Goal: Navigation & Orientation: Find specific page/section

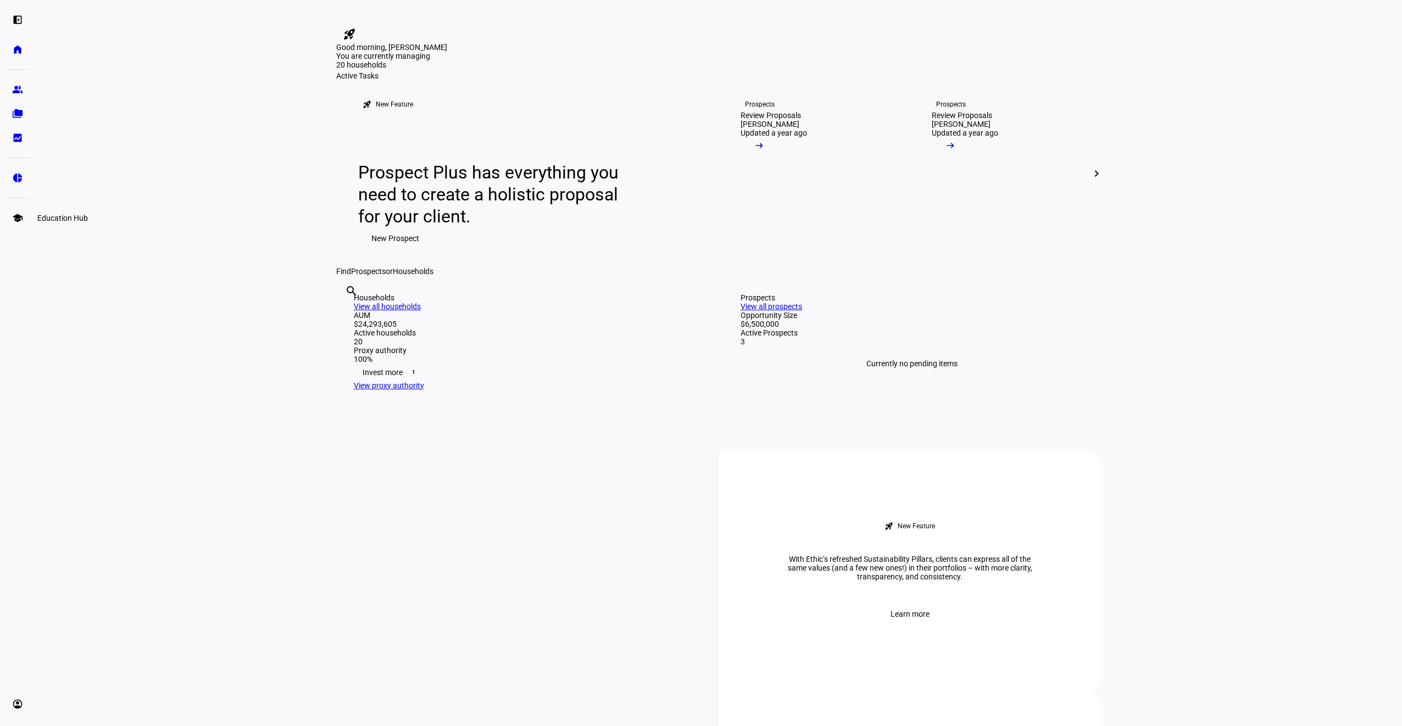
click at [20, 218] on eth-mat-symbol "school" at bounding box center [17, 218] width 11 height 11
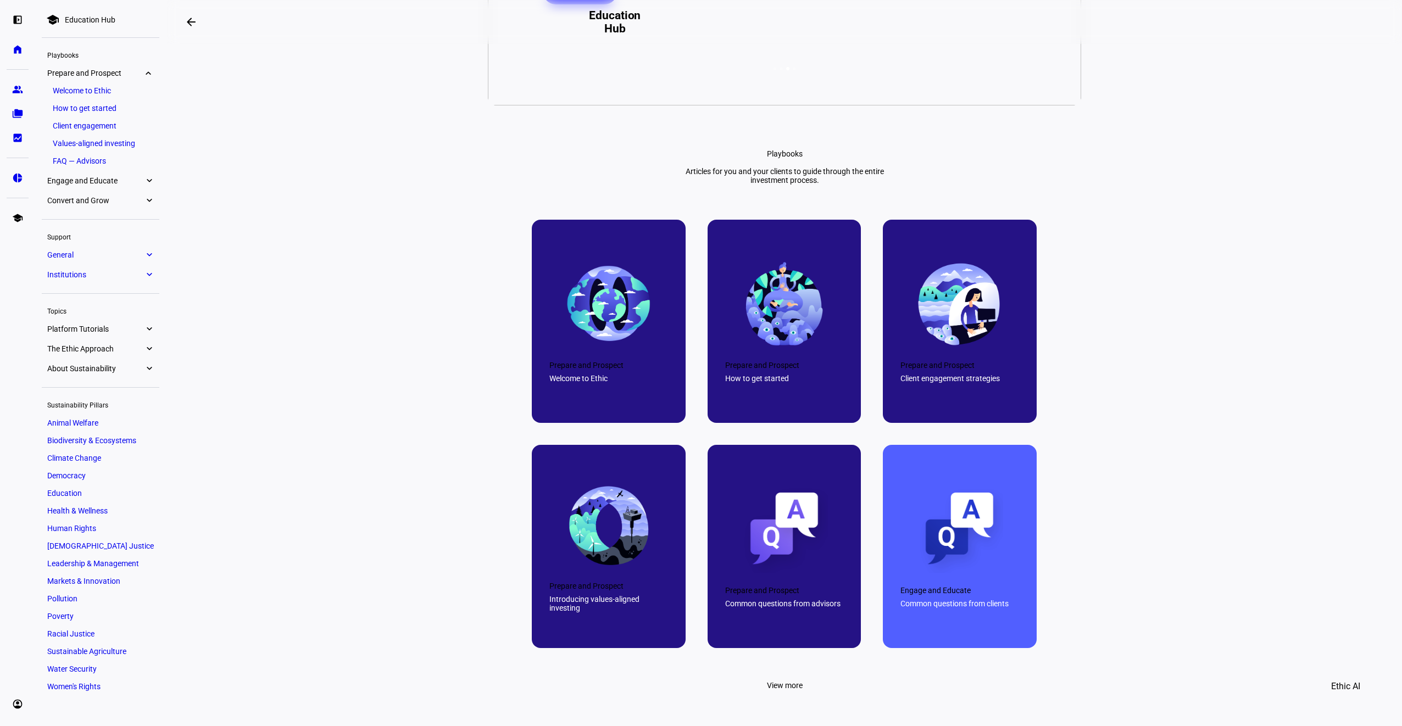
scroll to position [330, 0]
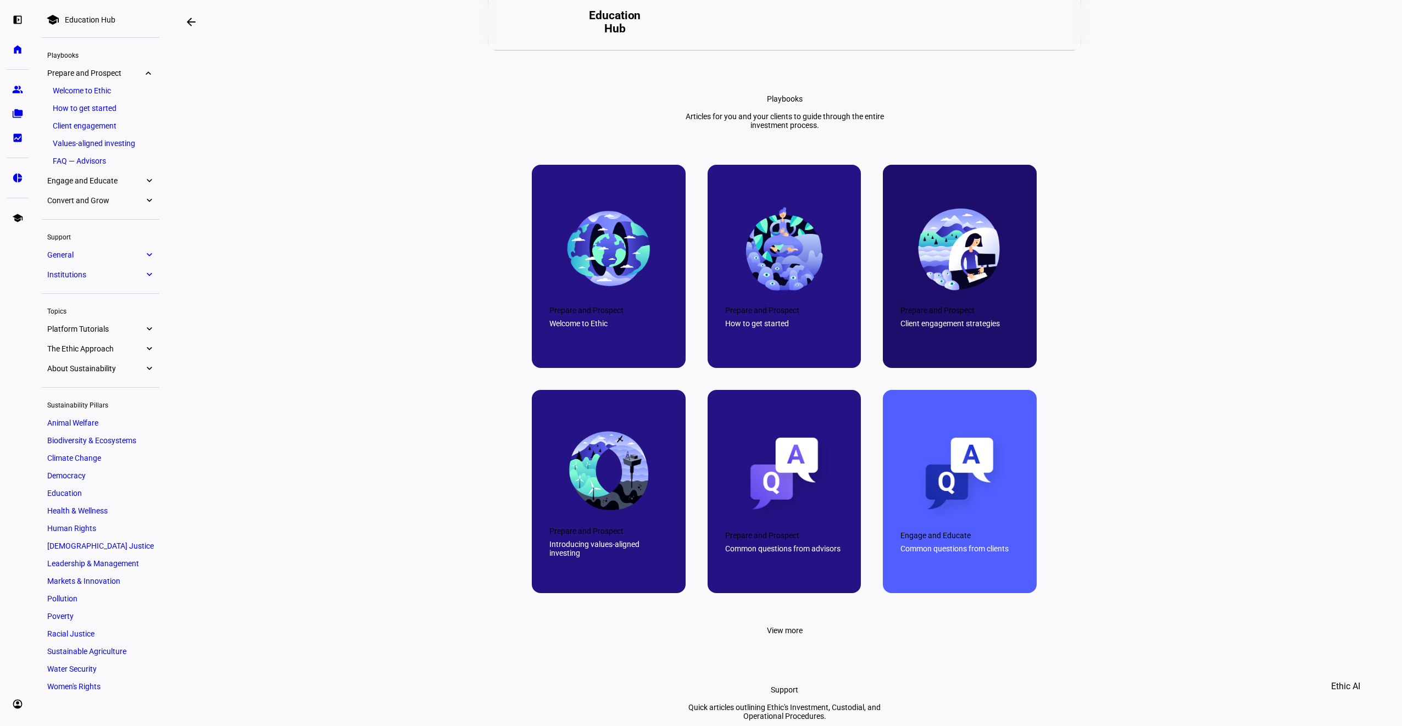
click at [919, 328] on div "Client engagement strategies" at bounding box center [959, 323] width 119 height 9
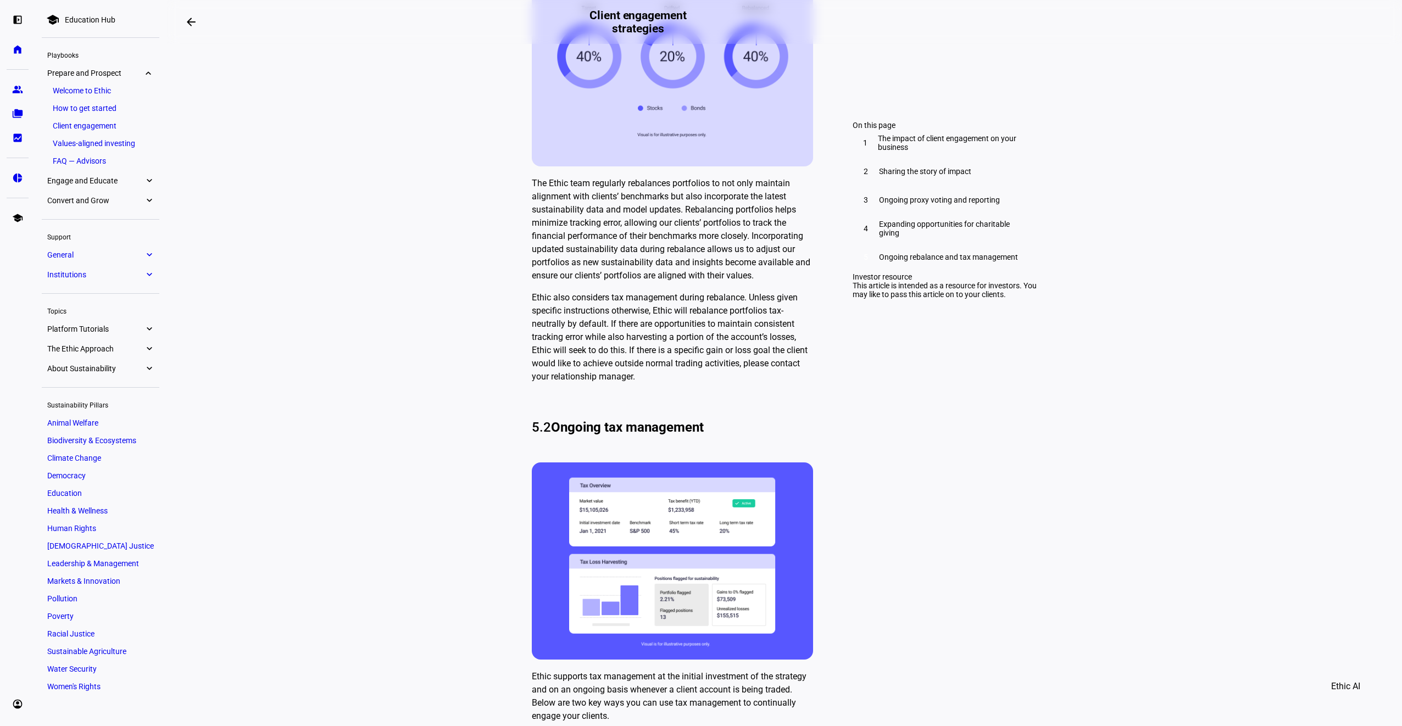
scroll to position [3131, 0]
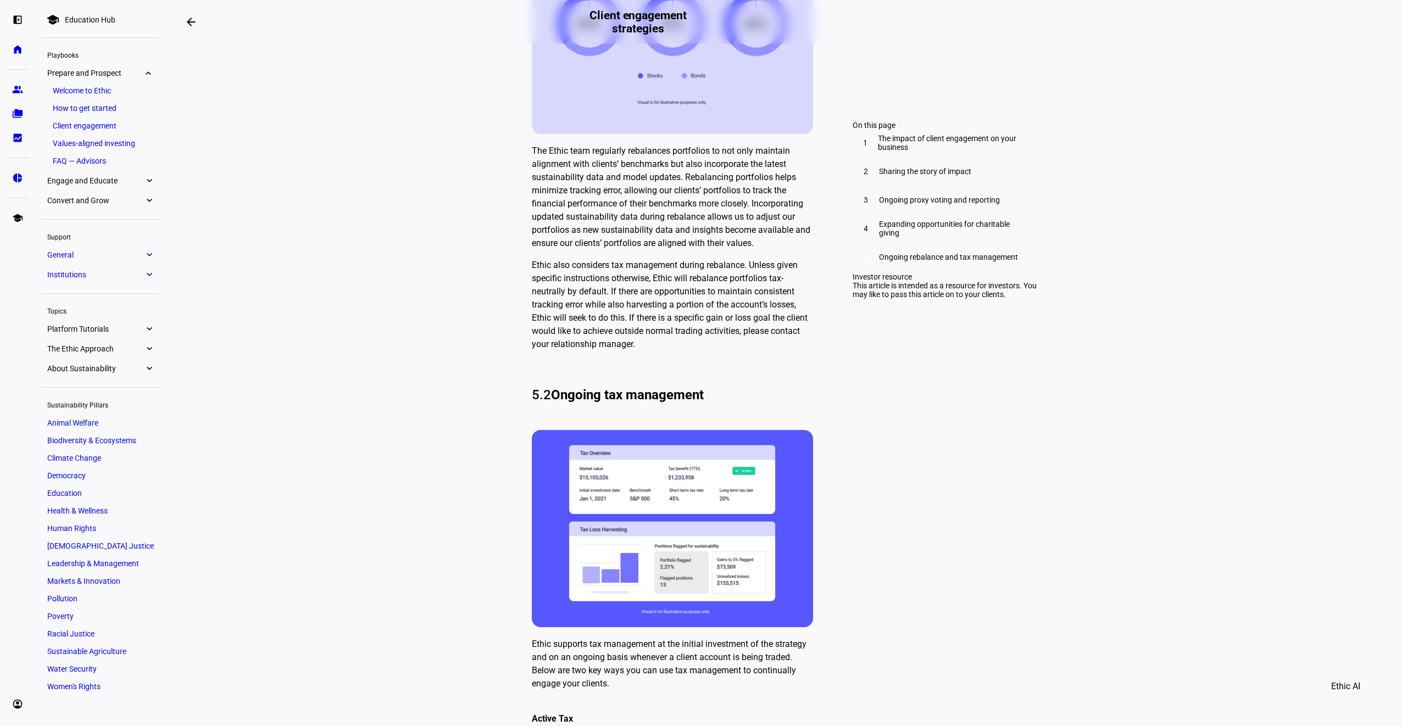
click at [108, 328] on span "Platform Tutorials" at bounding box center [95, 329] width 97 height 9
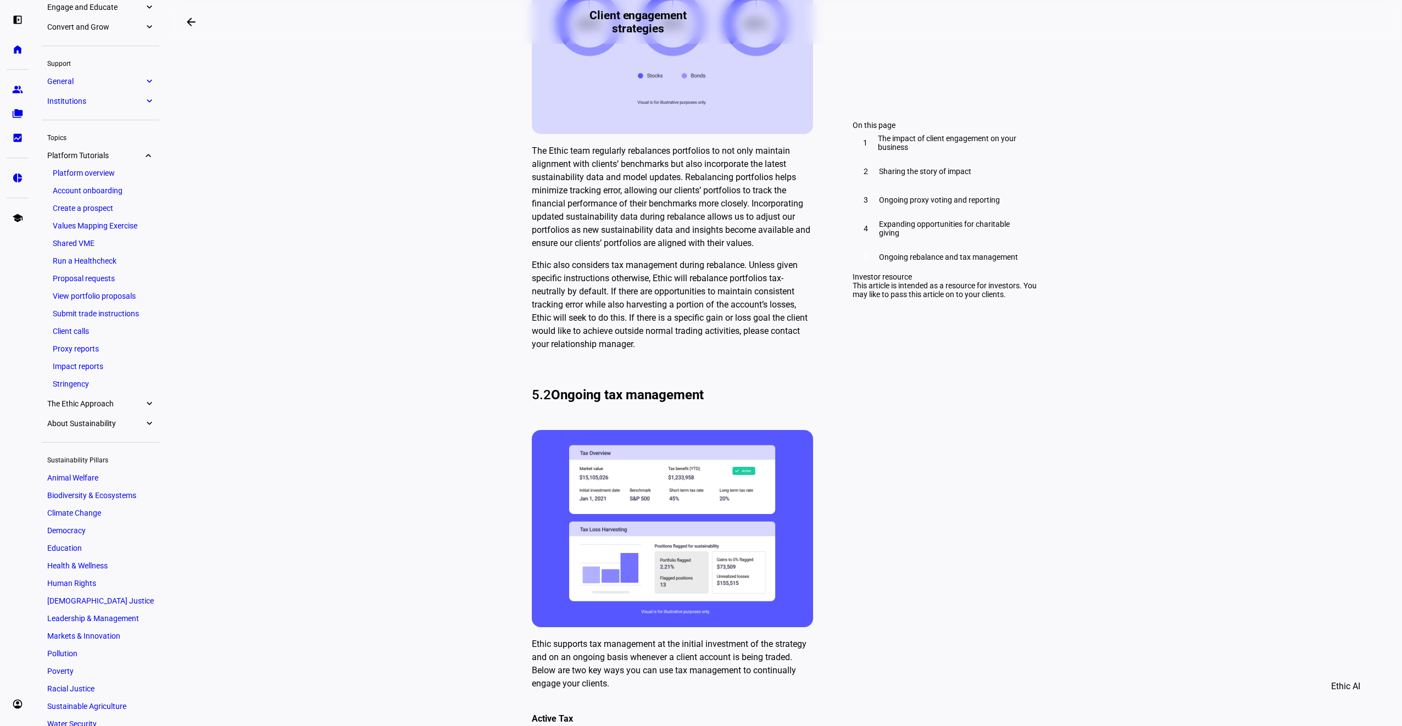
scroll to position [208, 0]
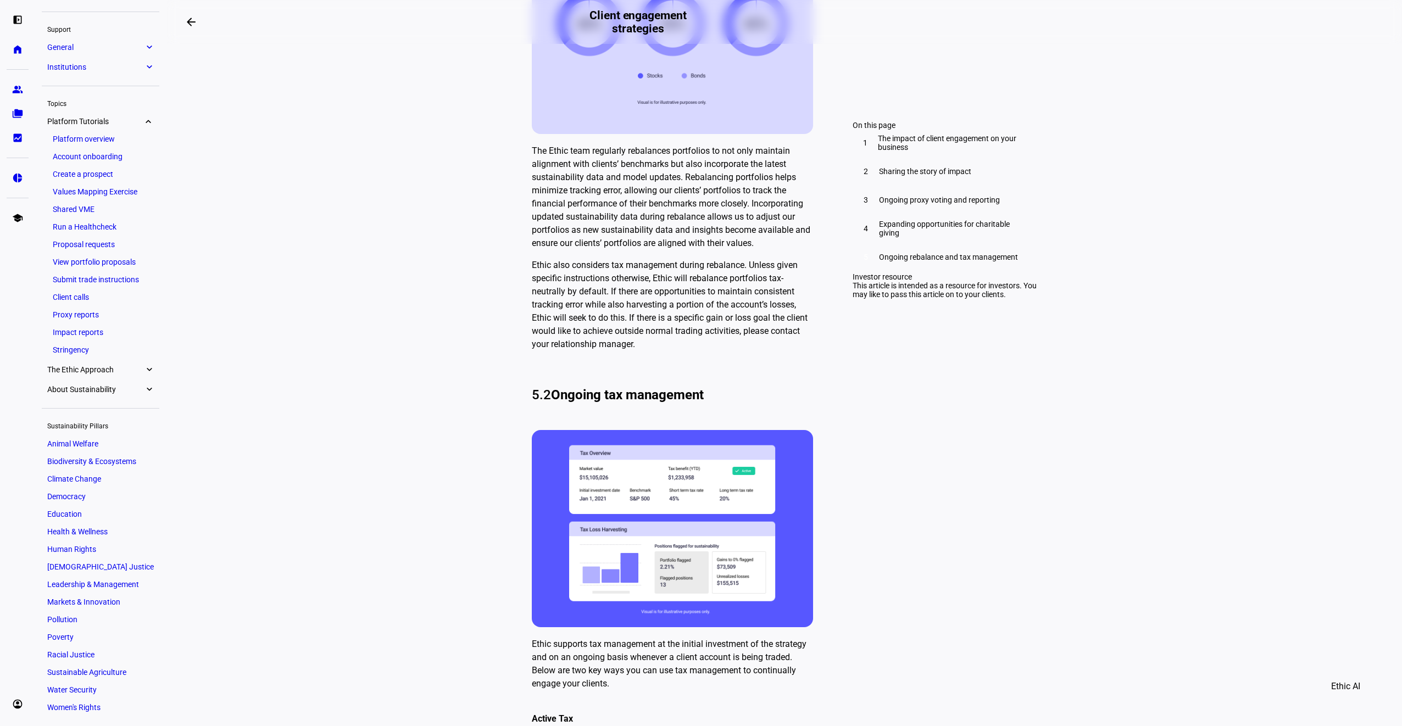
click at [84, 298] on link "Client calls" at bounding box center [100, 296] width 107 height 15
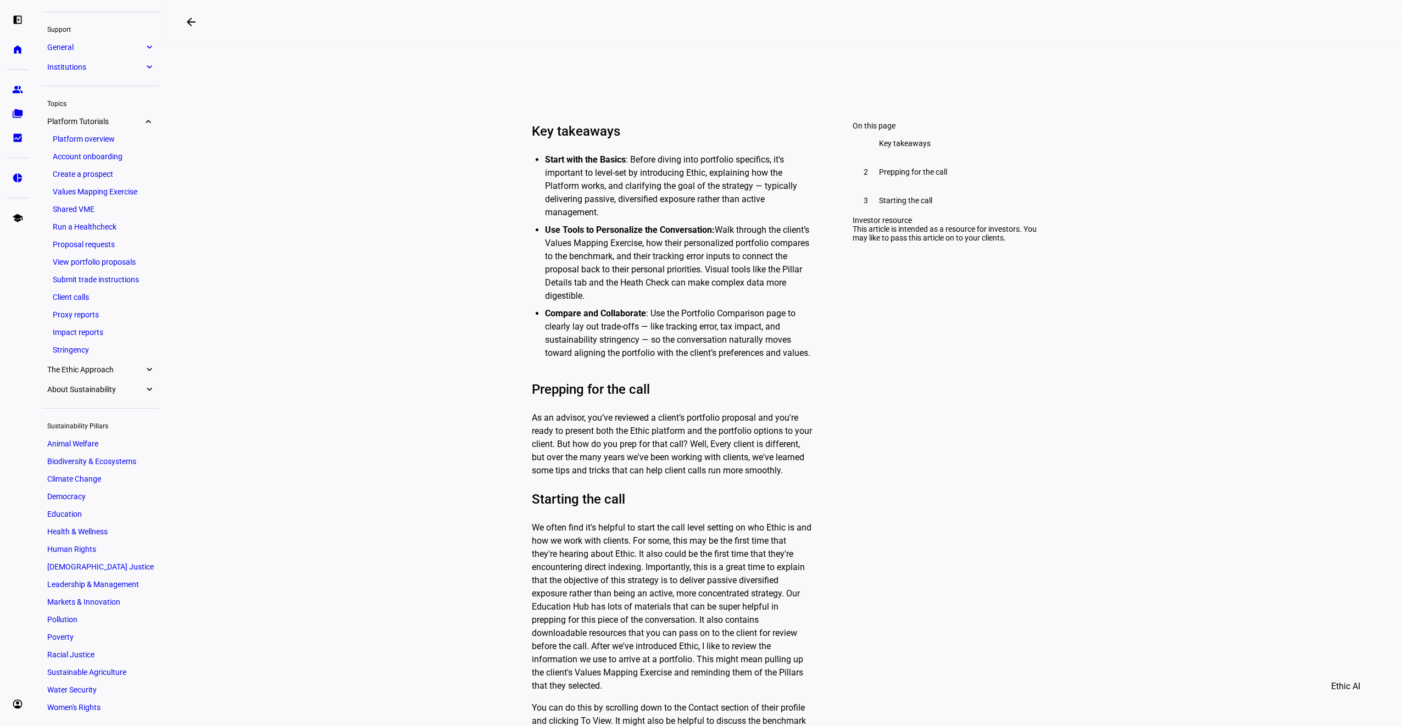
scroll to position [384, 0]
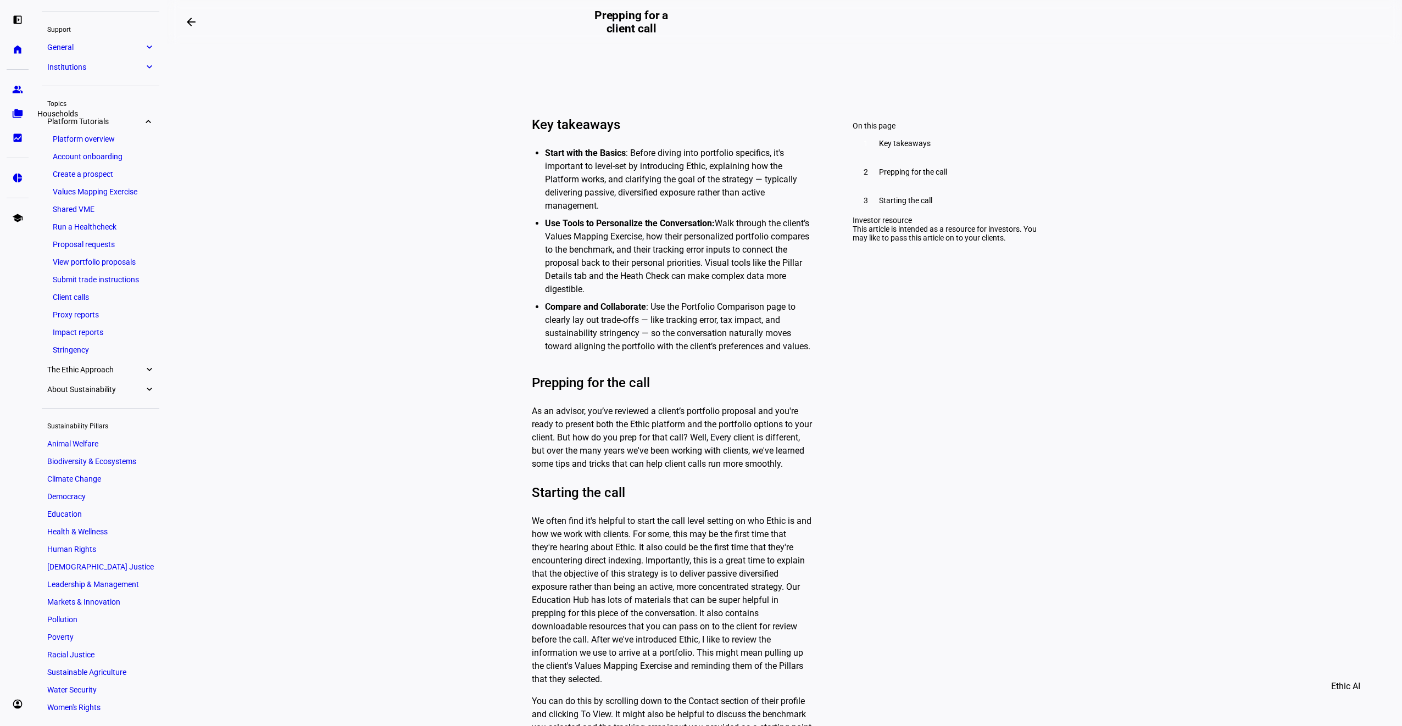
click at [21, 114] on eth-mat-symbol "folder_copy" at bounding box center [17, 113] width 11 height 11
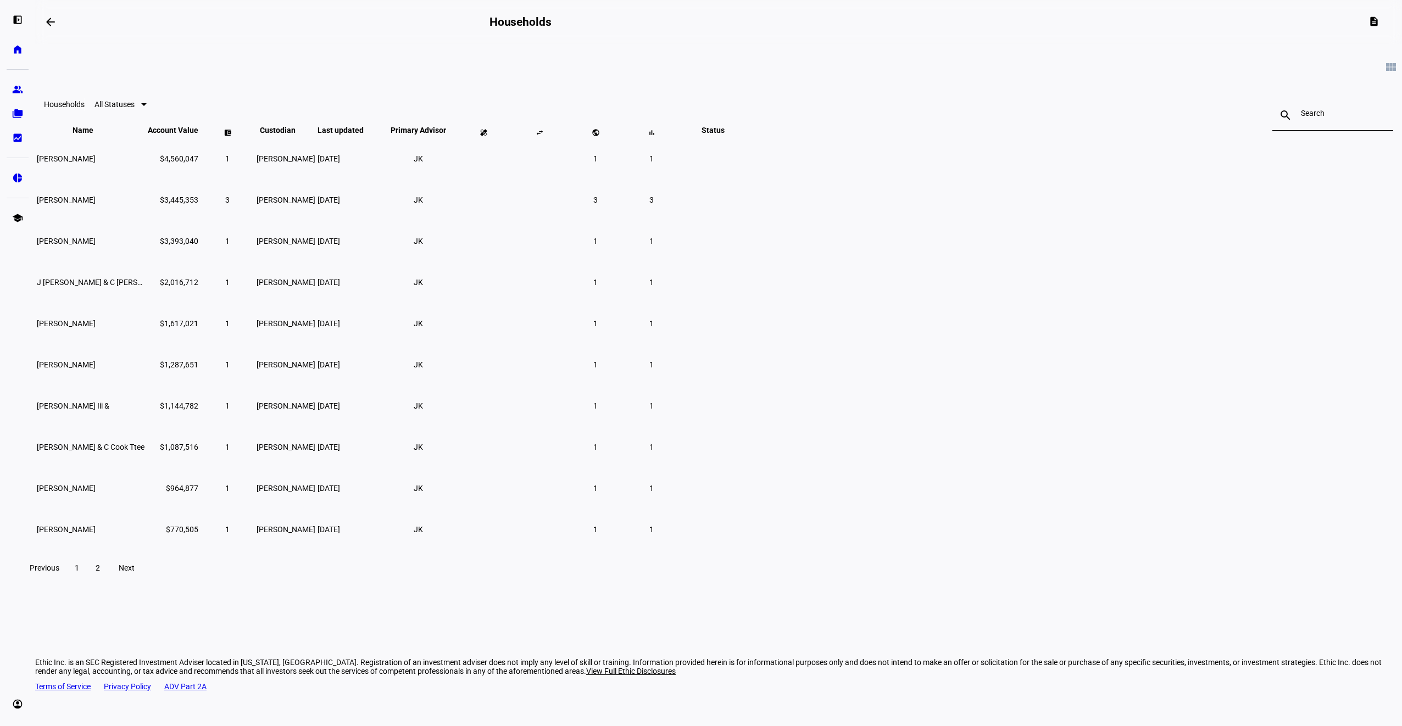
click at [135, 572] on span "Next" at bounding box center [127, 568] width 16 height 9
click at [102, 410] on span "[PERSON_NAME] &" at bounding box center [69, 406] width 65 height 9
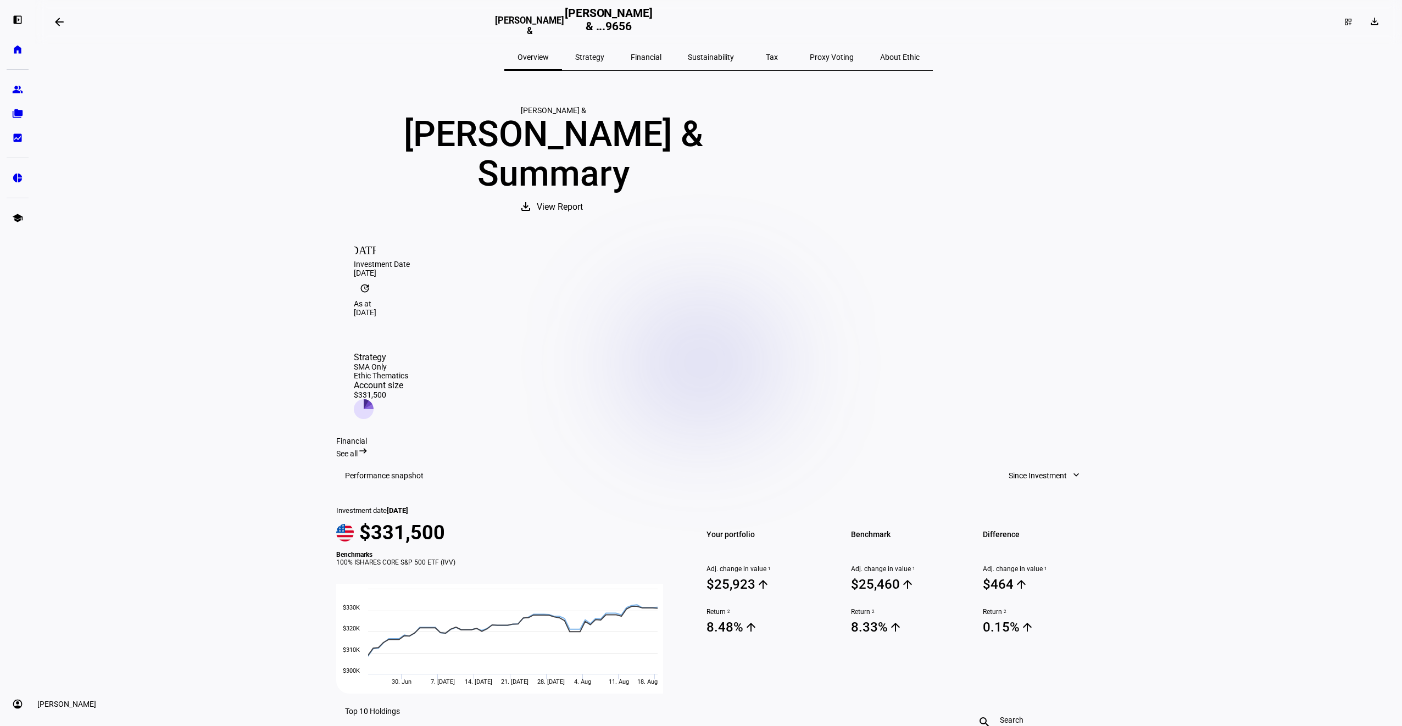
click at [20, 710] on link "account_circle [PERSON_NAME] expand_more" at bounding box center [18, 704] width 22 height 22
click at [53, 674] on span "My Team" at bounding box center [38, 675] width 31 height 11
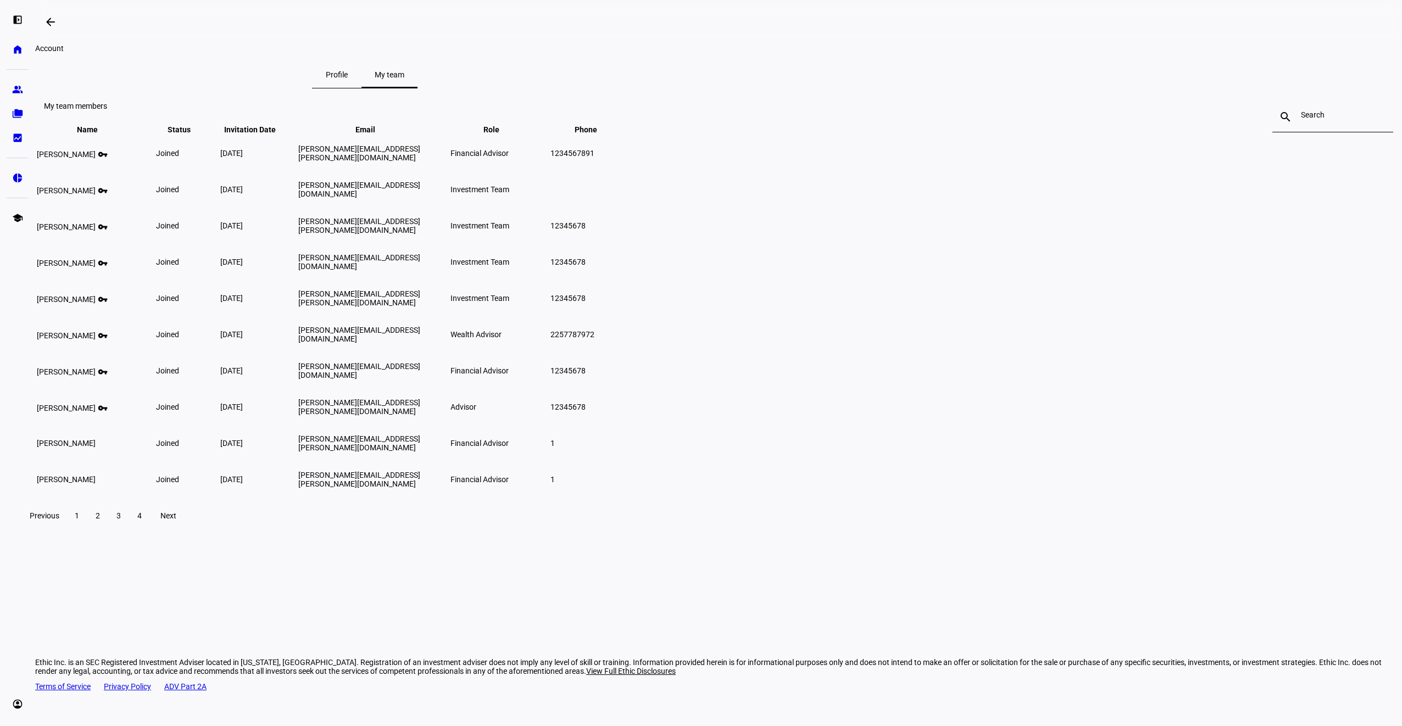
click at [348, 79] on span "Profile" at bounding box center [337, 75] width 22 height 8
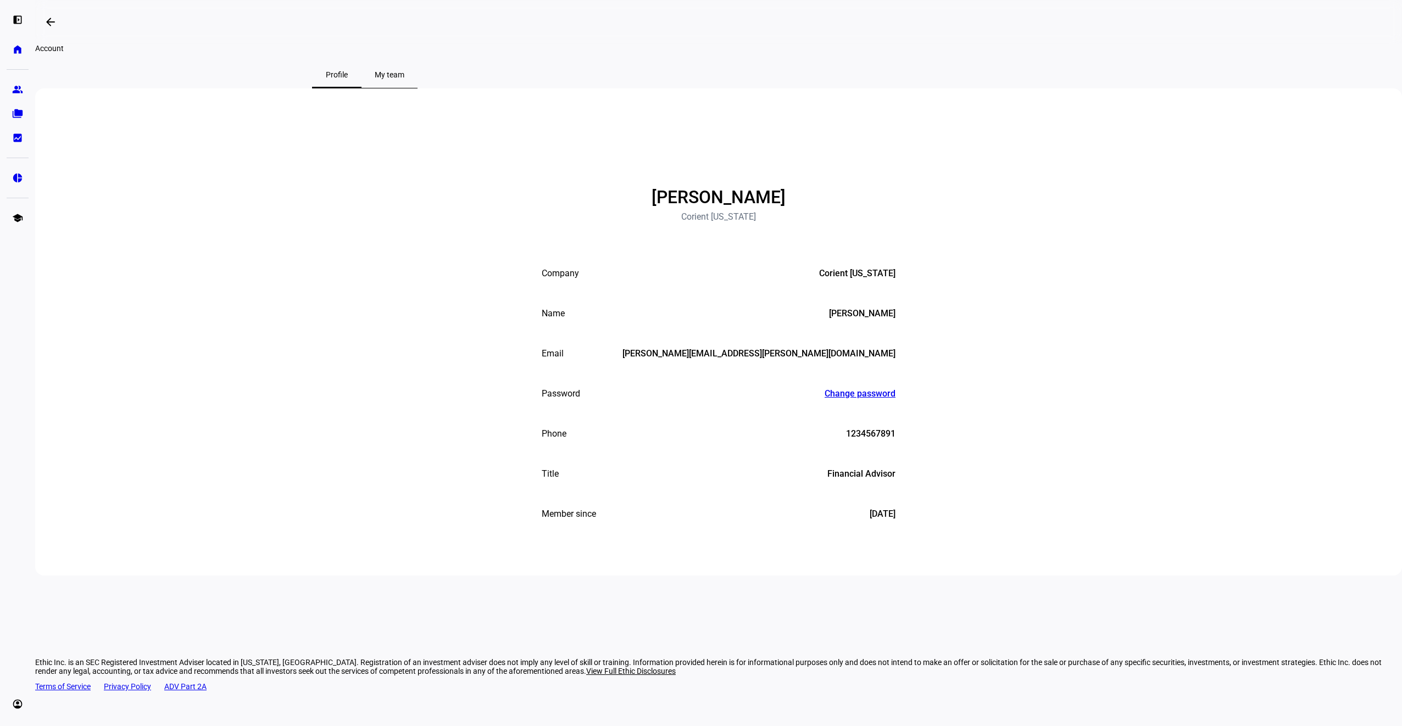
click at [404, 82] on span "My team" at bounding box center [390, 75] width 30 height 26
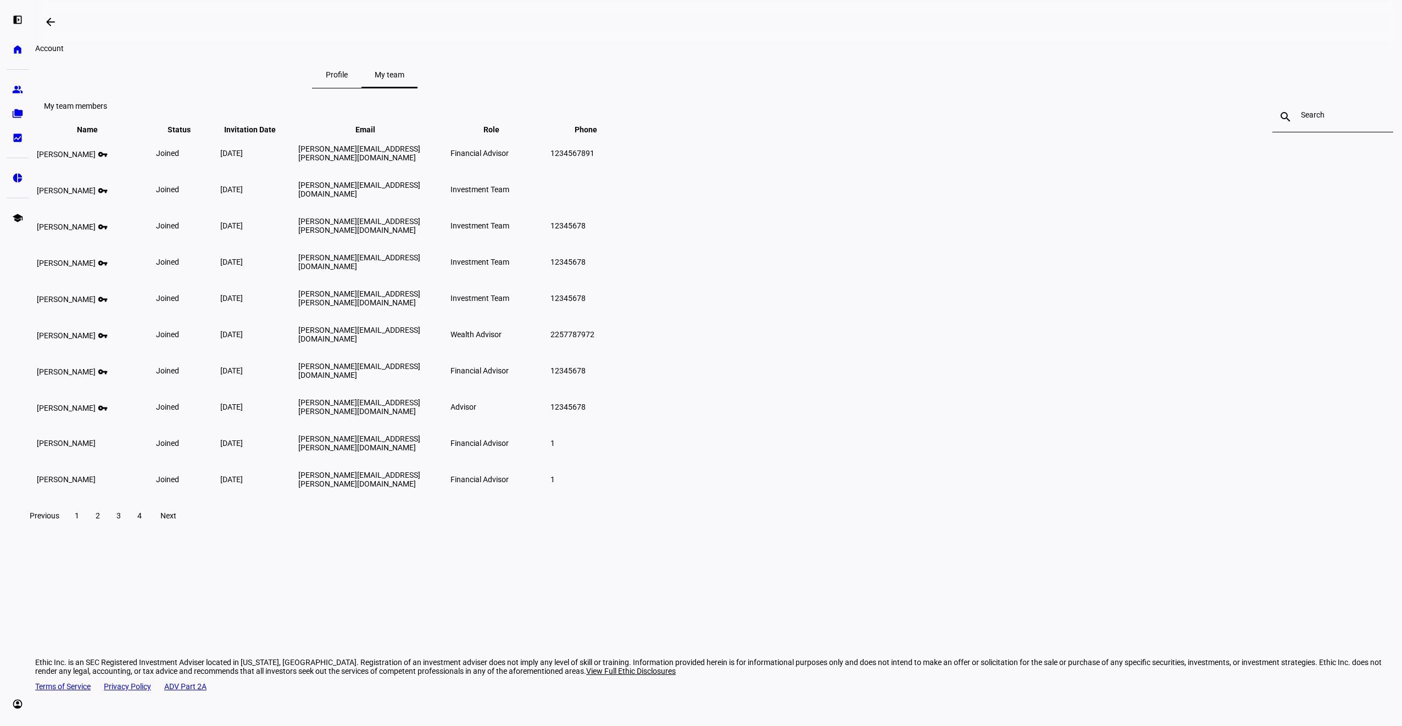
click at [176, 520] on span "Next" at bounding box center [168, 515] width 16 height 9
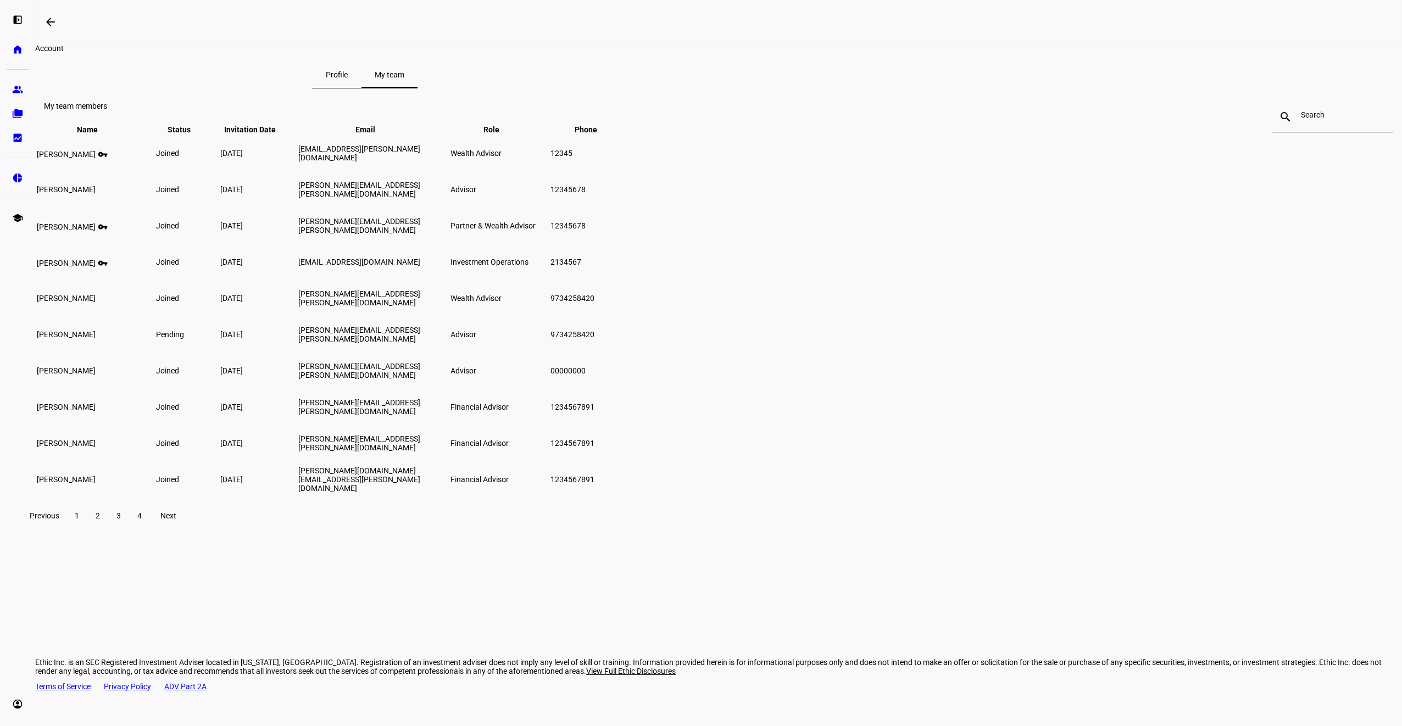
click at [59, 520] on span "Previous" at bounding box center [45, 515] width 30 height 9
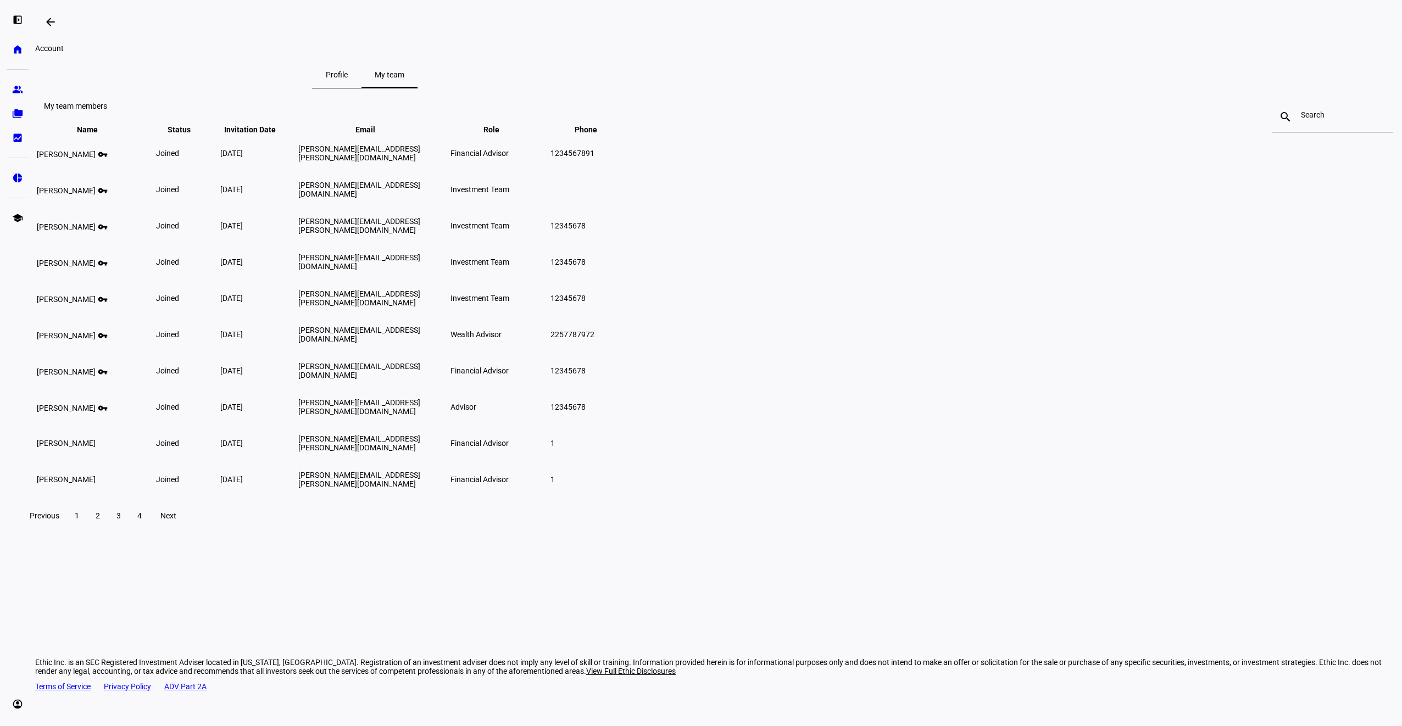
click at [100, 520] on span "2" at bounding box center [98, 515] width 4 height 9
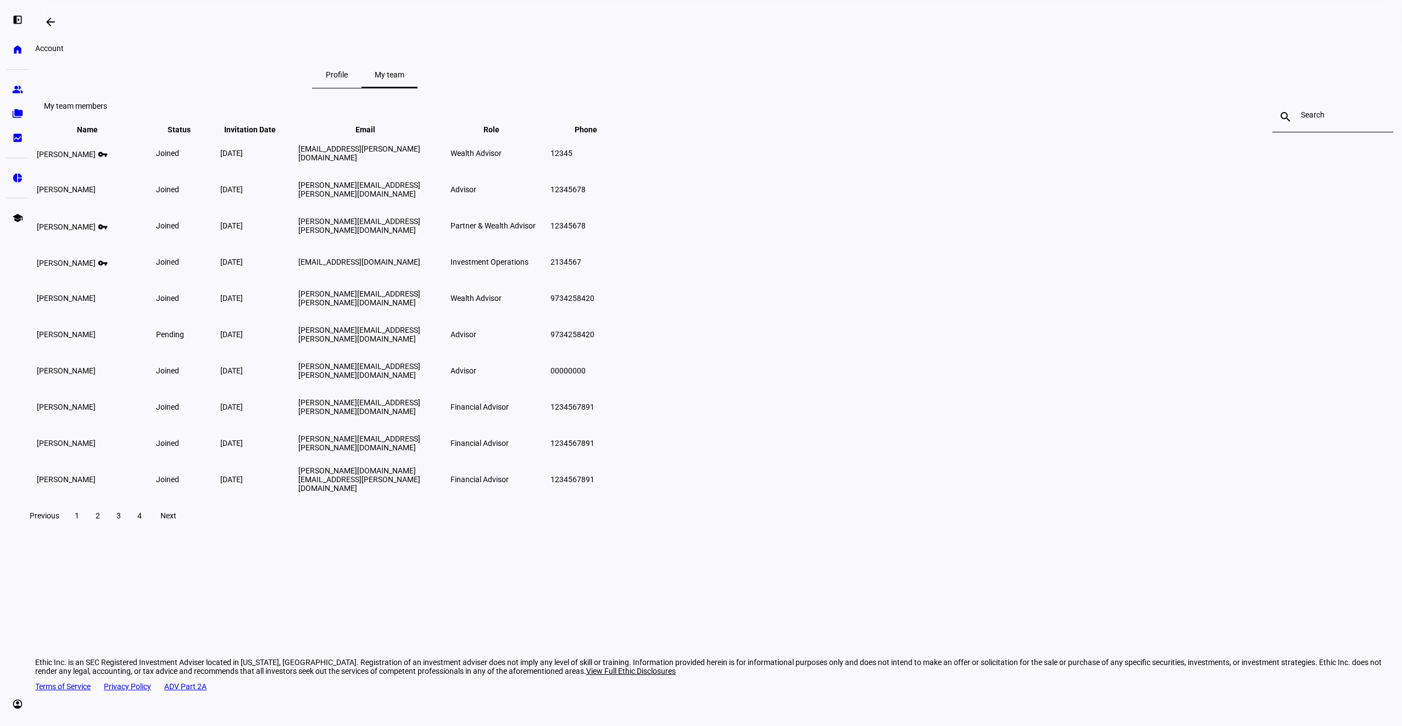
click at [121, 520] on span "3" at bounding box center [118, 515] width 4 height 9
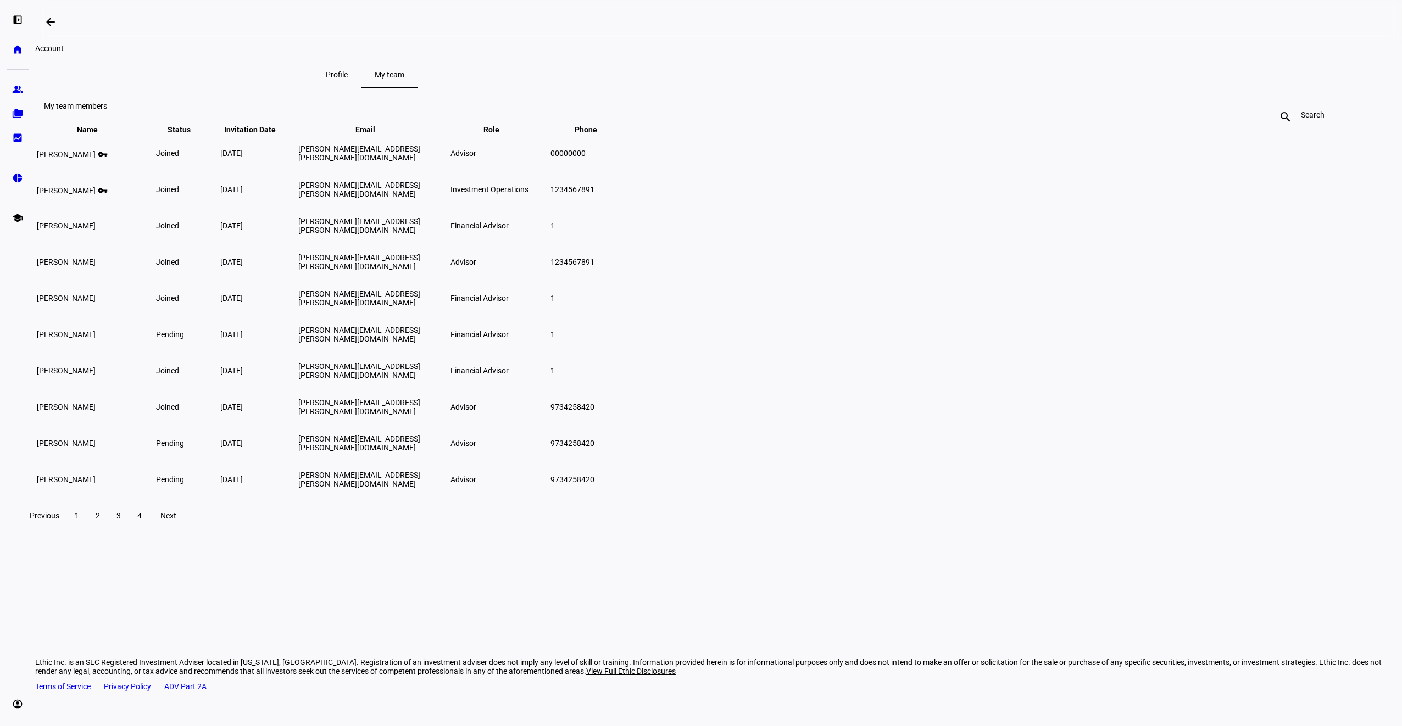
click at [142, 520] on span "4" at bounding box center [139, 515] width 4 height 9
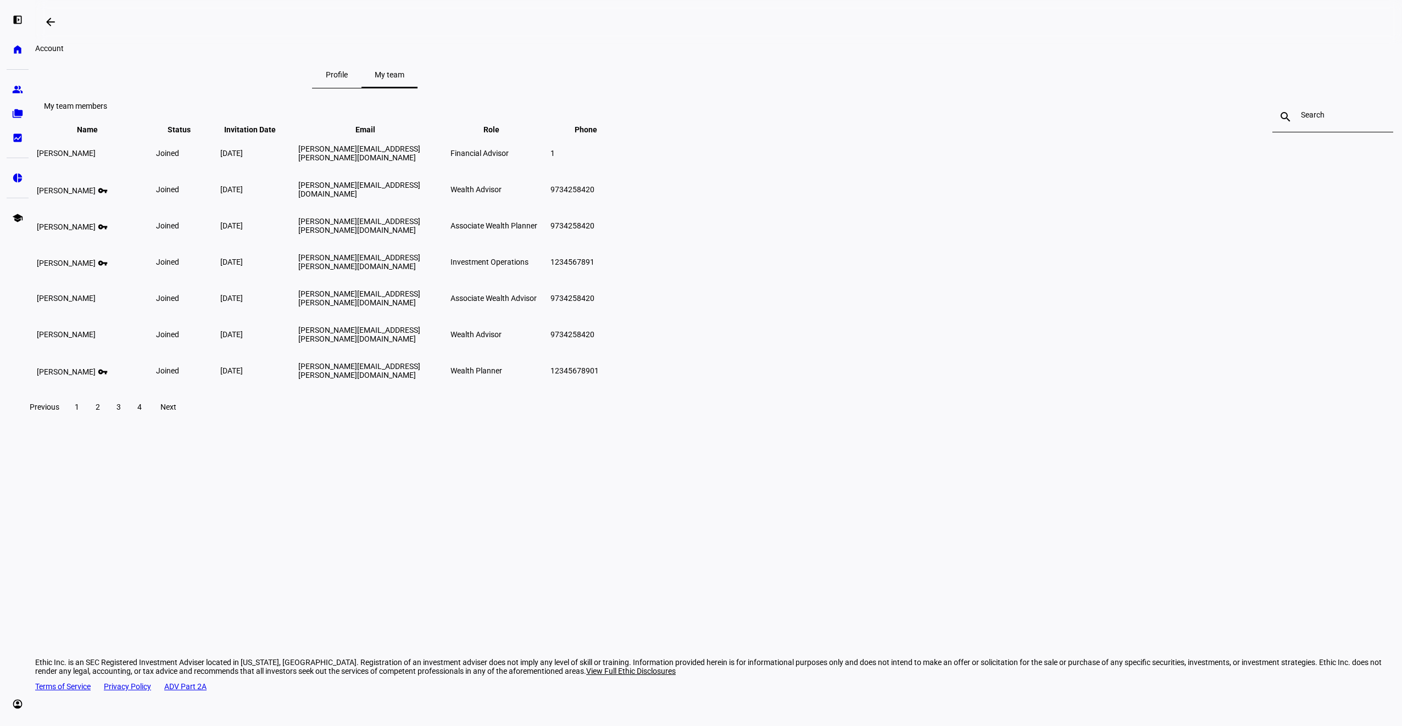
click at [108, 420] on span at bounding box center [98, 407] width 20 height 26
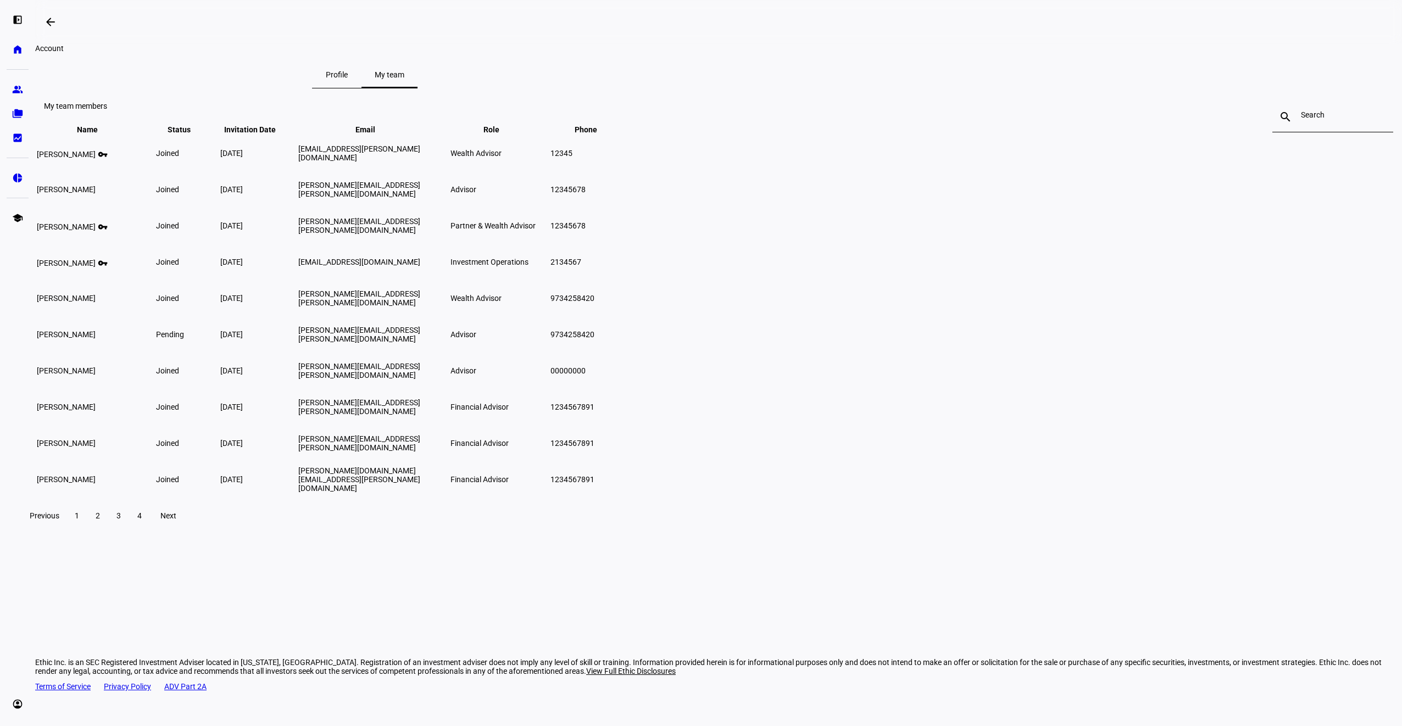
click at [79, 520] on span "1" at bounding box center [77, 515] width 4 height 9
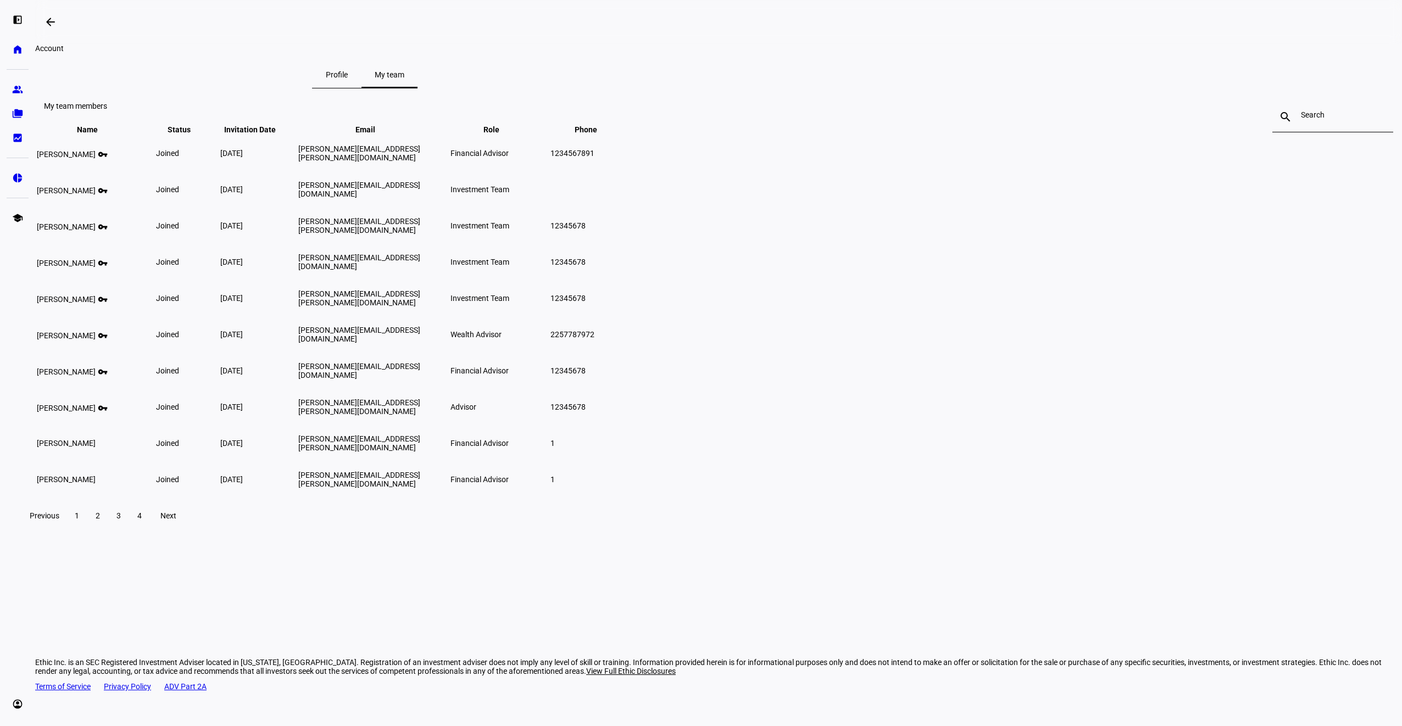
click at [186, 529] on span at bounding box center [168, 516] width 35 height 26
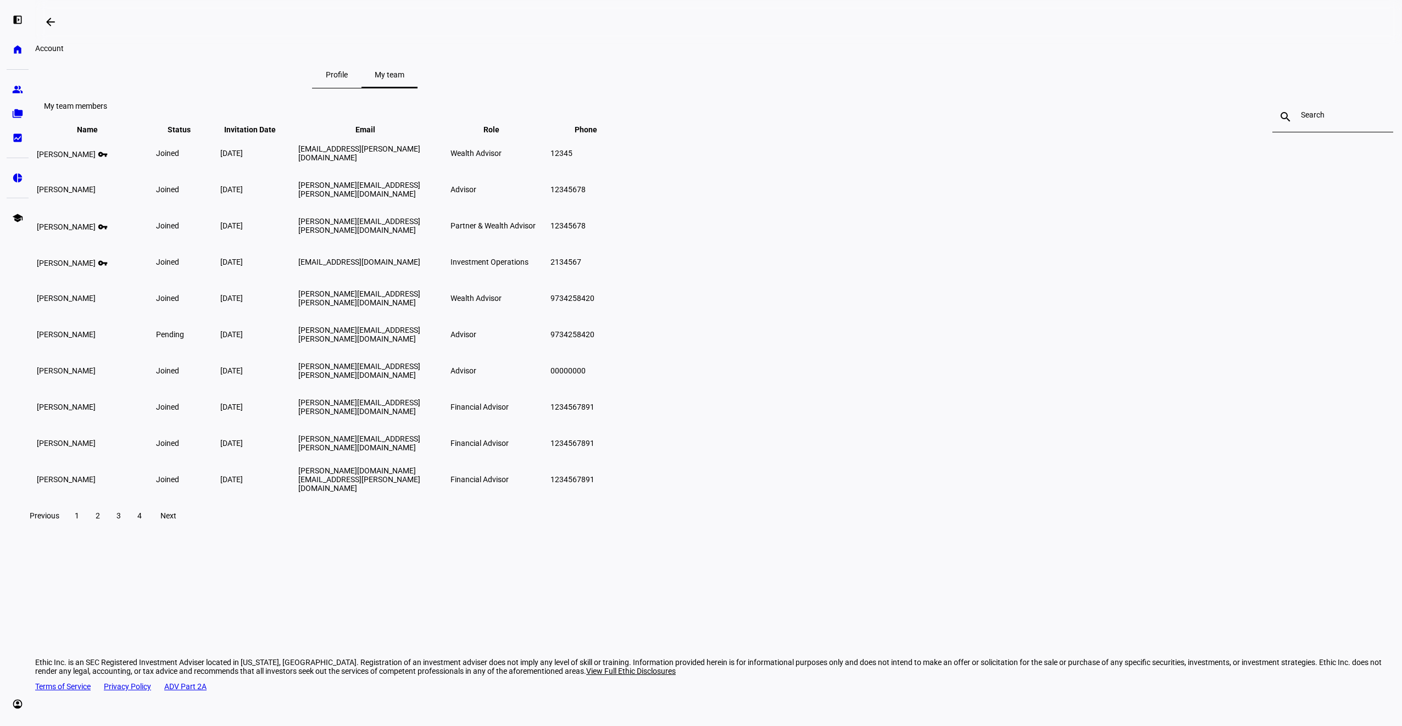
drag, startPoint x: 554, startPoint y: 569, endPoint x: 433, endPoint y: 549, distance: 121.9
click at [176, 520] on span "Next" at bounding box center [168, 515] width 16 height 9
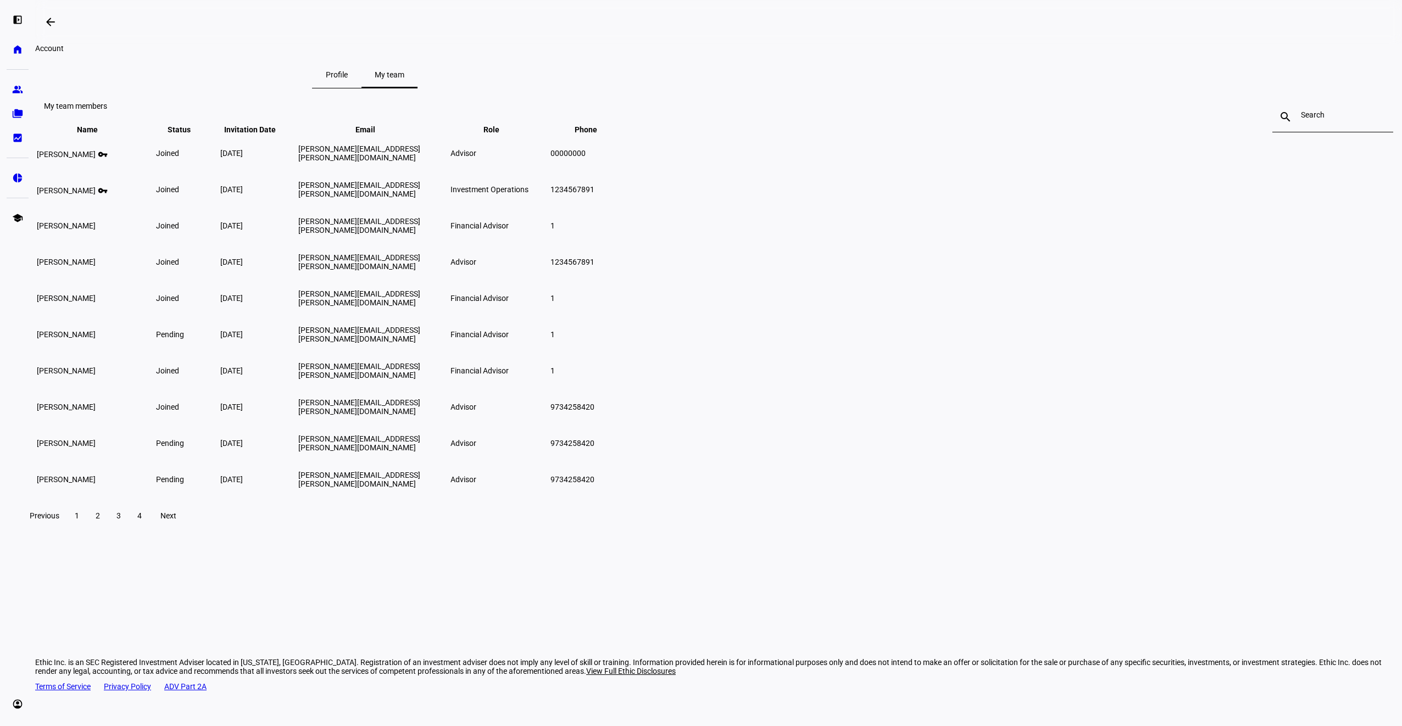
drag, startPoint x: 558, startPoint y: 575, endPoint x: 219, endPoint y: 543, distance: 341.0
click at [176, 520] on span "Next" at bounding box center [168, 515] width 16 height 9
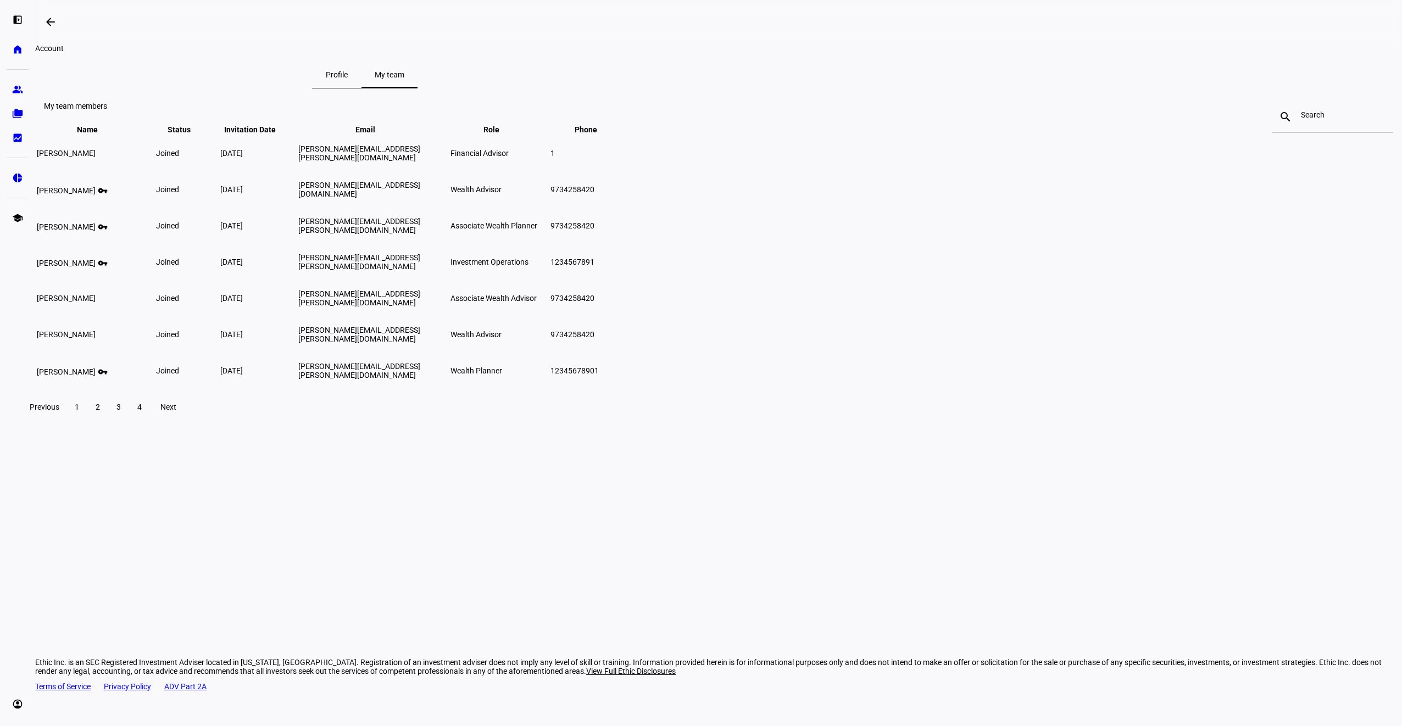
click at [129, 418] on button "3" at bounding box center [119, 407] width 20 height 22
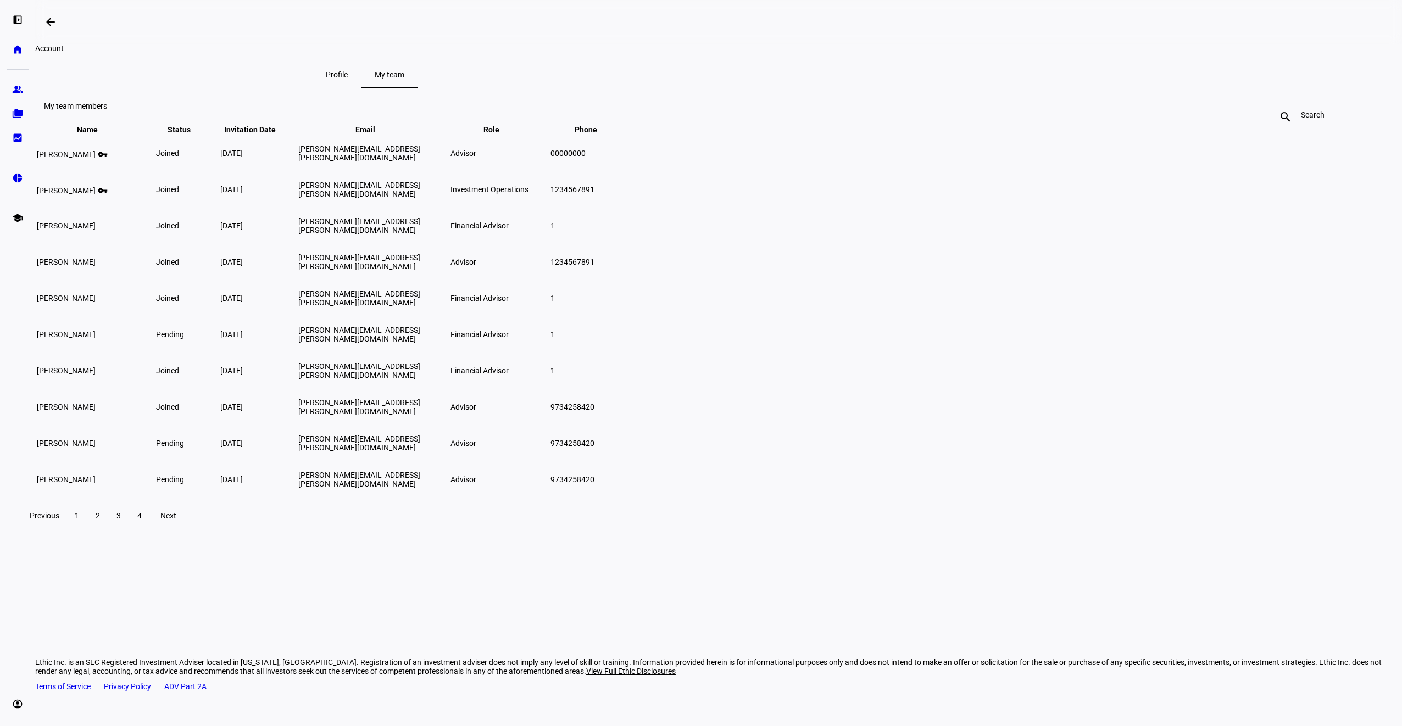
click at [100, 520] on span "2" at bounding box center [98, 515] width 4 height 9
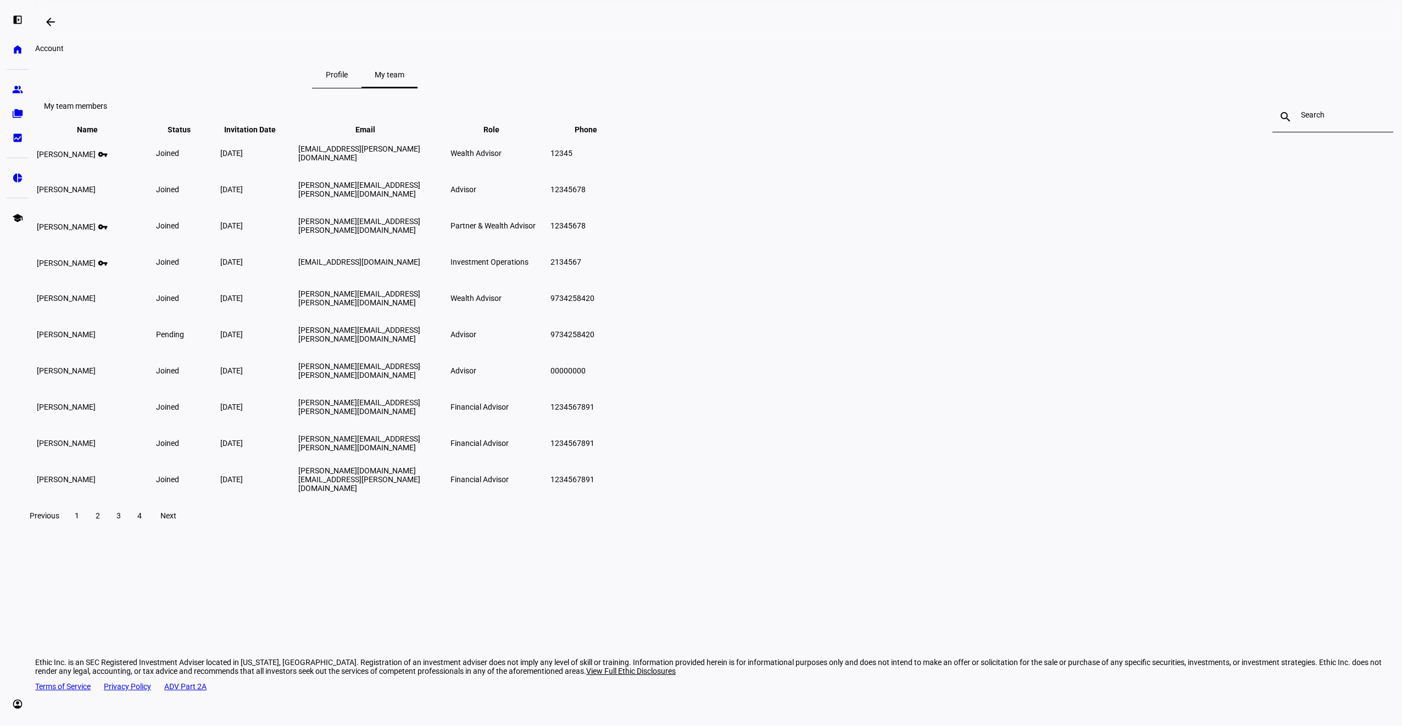
click at [87, 529] on span at bounding box center [77, 516] width 20 height 26
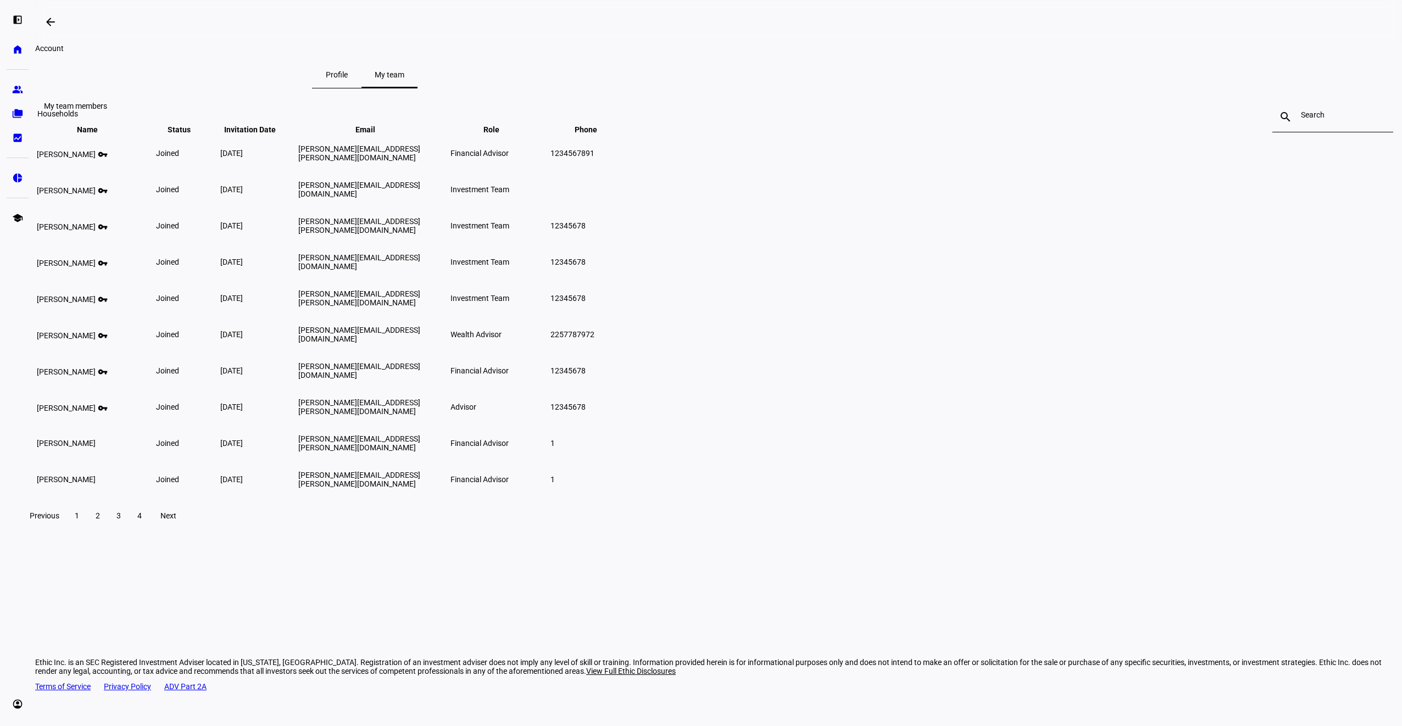
click at [16, 115] on eth-mat-symbol "folder_copy" at bounding box center [17, 113] width 11 height 11
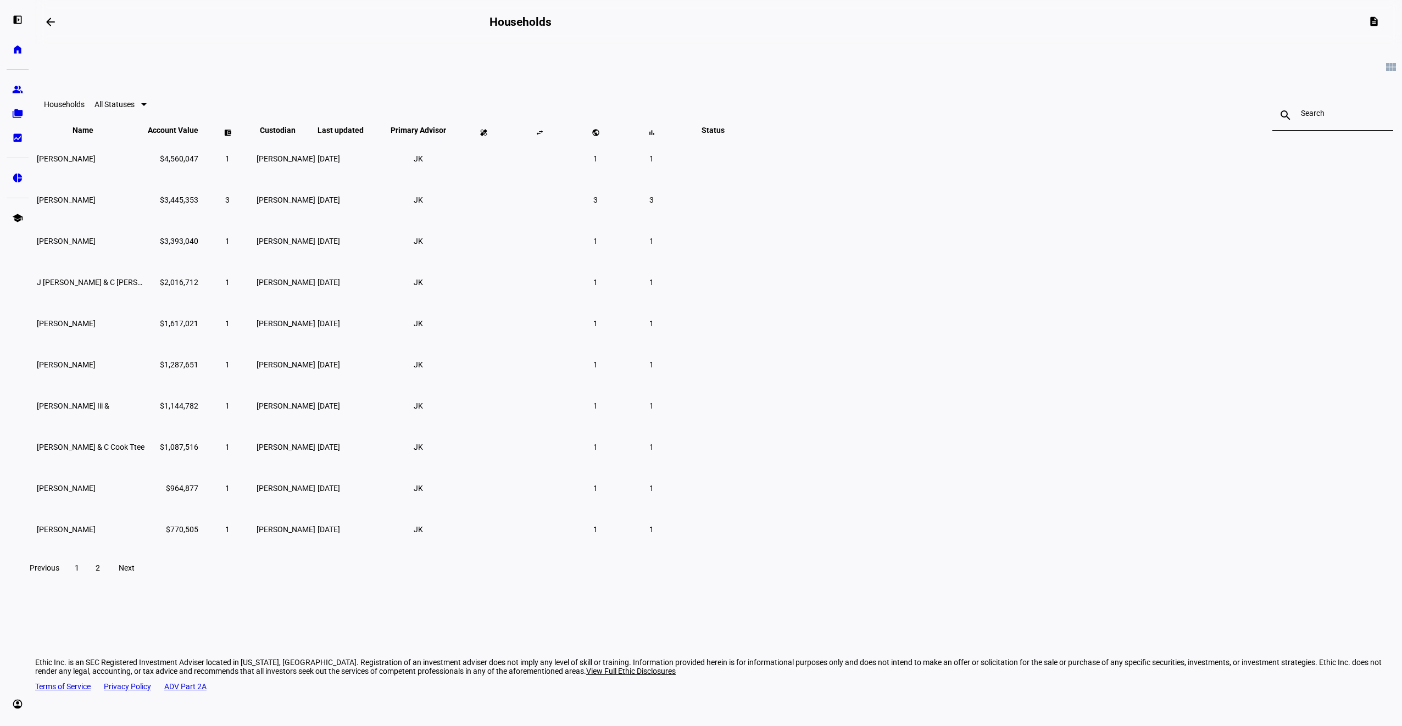
click at [108, 581] on span at bounding box center [98, 568] width 20 height 26
click at [102, 410] on span "[PERSON_NAME] &" at bounding box center [69, 406] width 65 height 9
